Goal: Navigation & Orientation: Go to known website

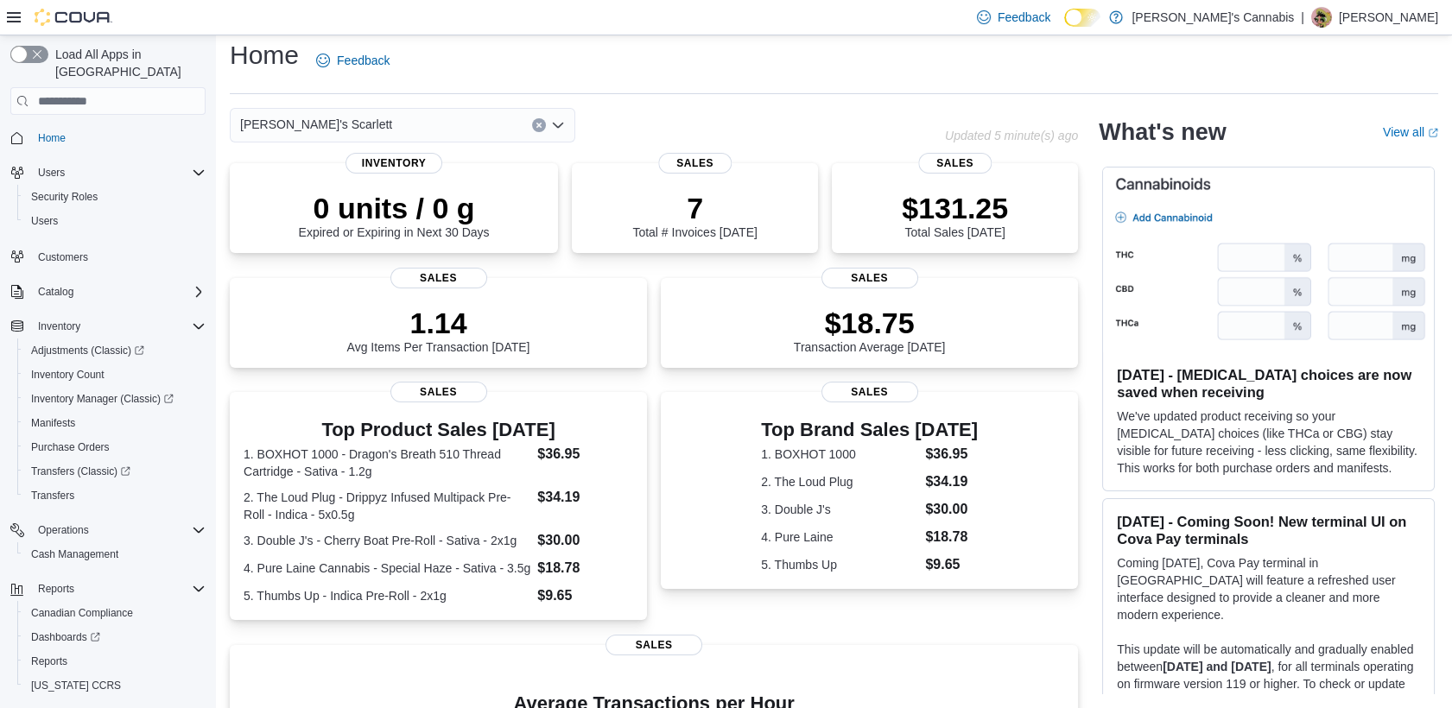
scroll to position [256, 0]
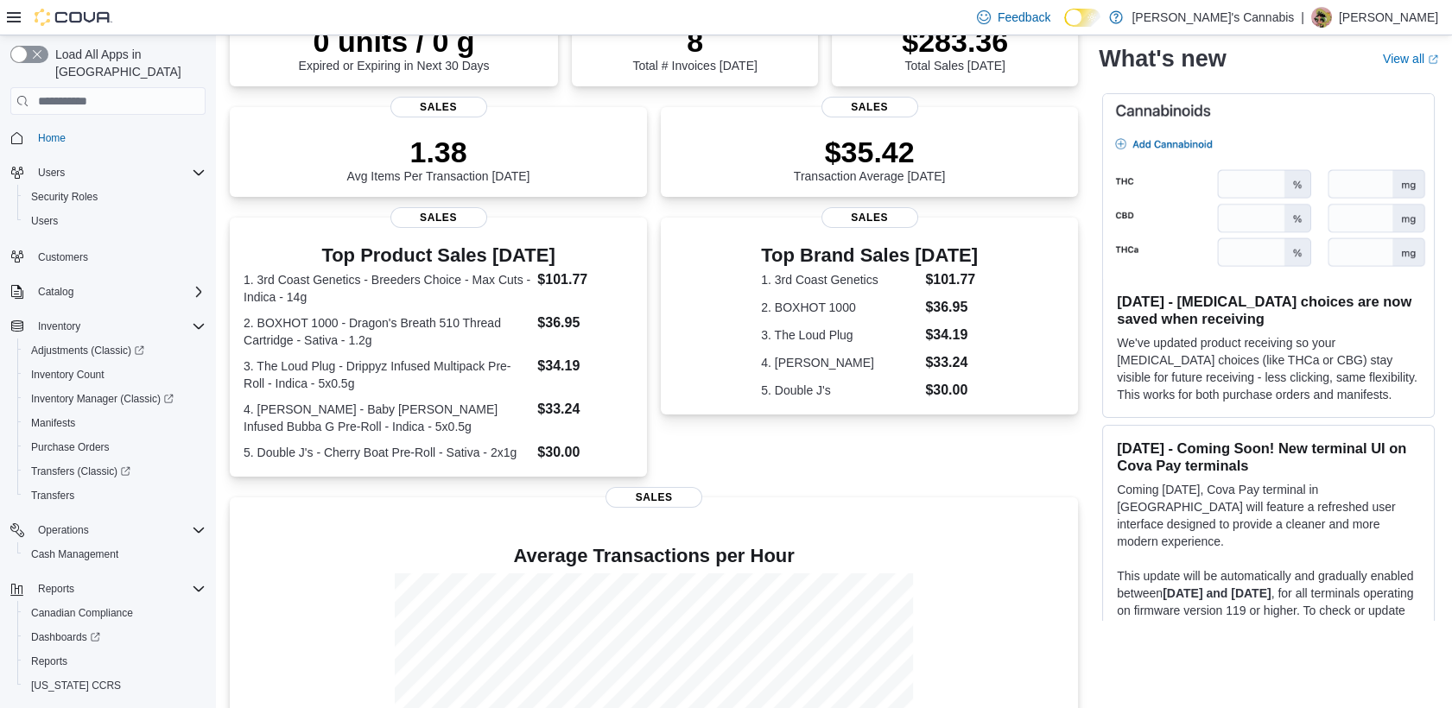
scroll to position [155, 0]
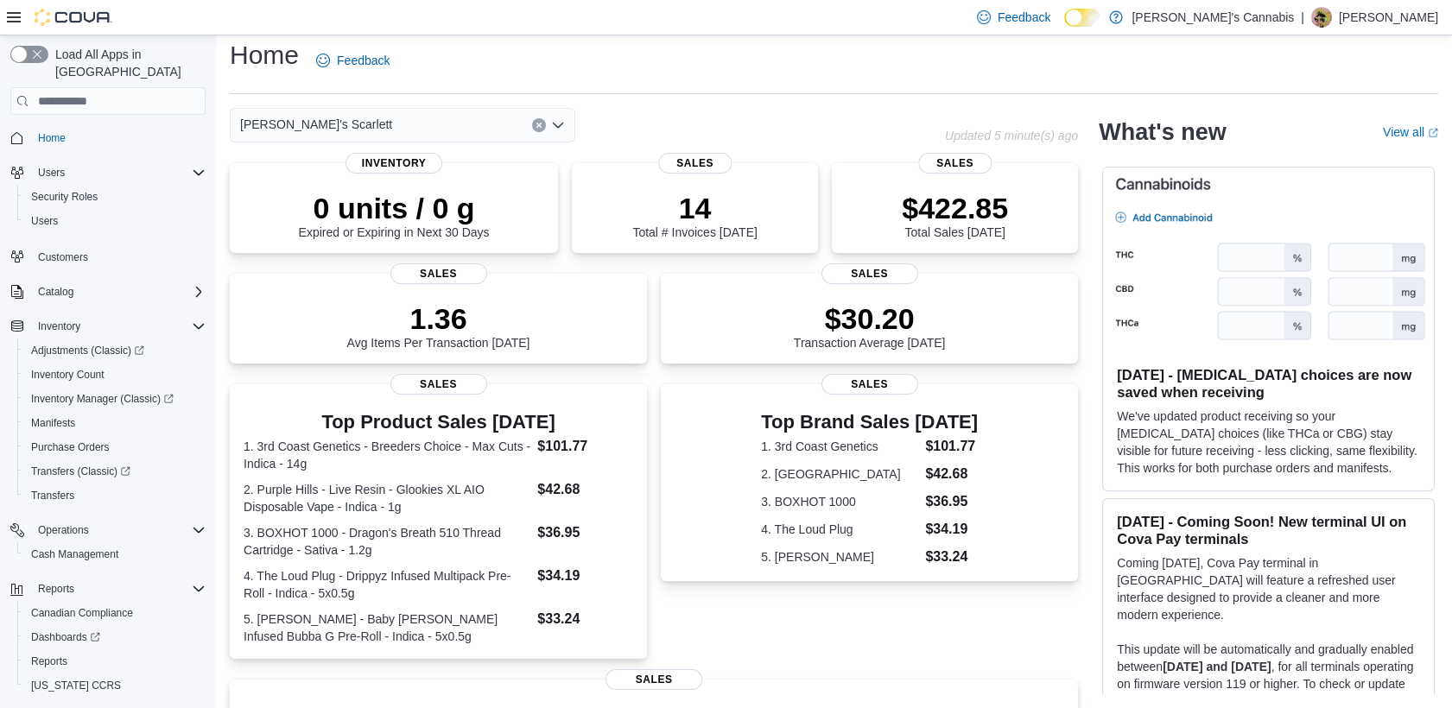
scroll to position [154, 0]
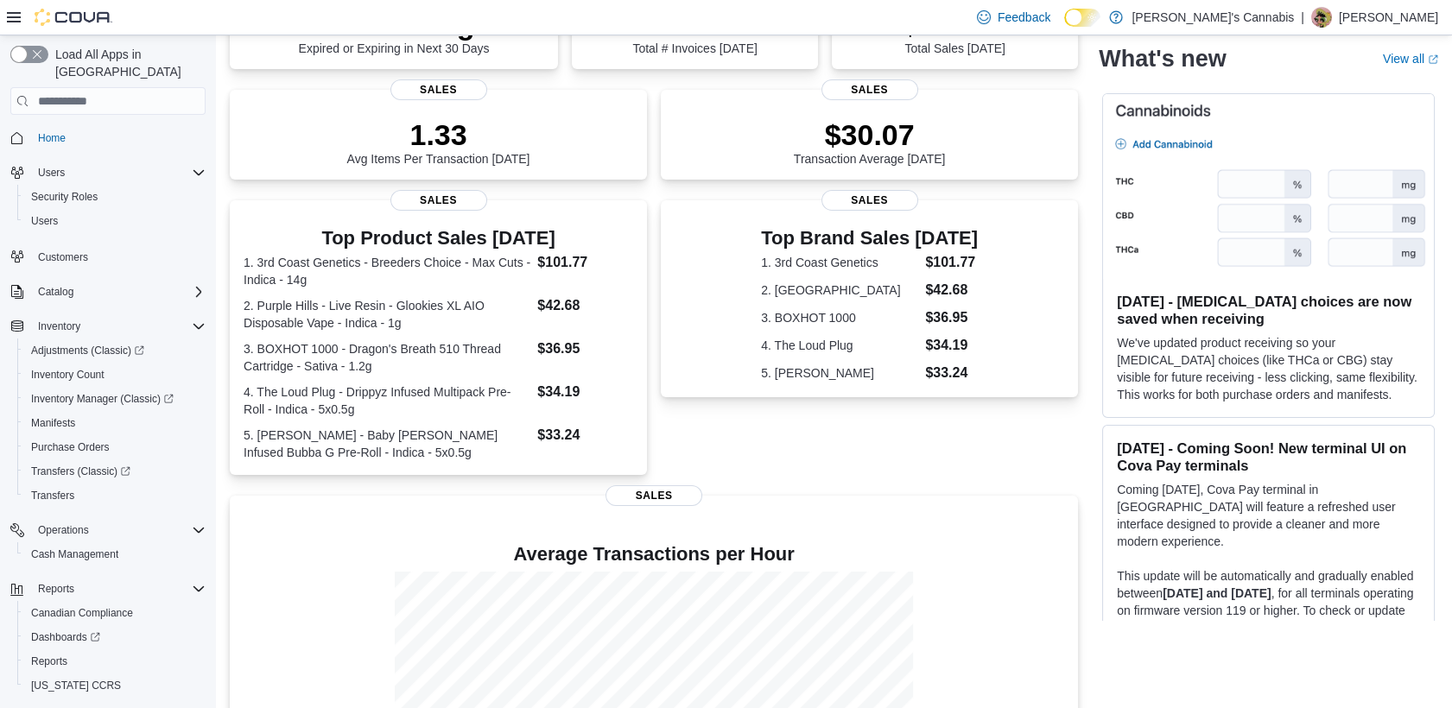
scroll to position [347, 0]
